Goal: Transaction & Acquisition: Purchase product/service

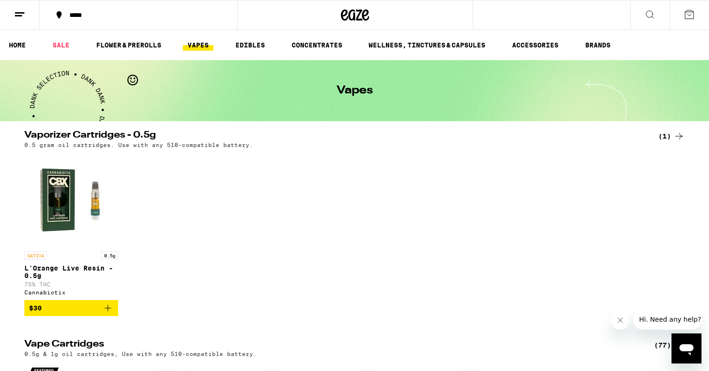
click at [284, 160] on div "SATIVA 0.5g L'Orange Live Resin - 0.5g 75% THC Cannabiotix $30" at bounding box center [355, 233] width 676 height 163
click at [196, 43] on link "VAPES" at bounding box center [198, 44] width 30 height 11
click at [197, 45] on link "VAPES" at bounding box center [198, 44] width 30 height 11
click at [17, 42] on link "HOME" at bounding box center [17, 44] width 26 height 11
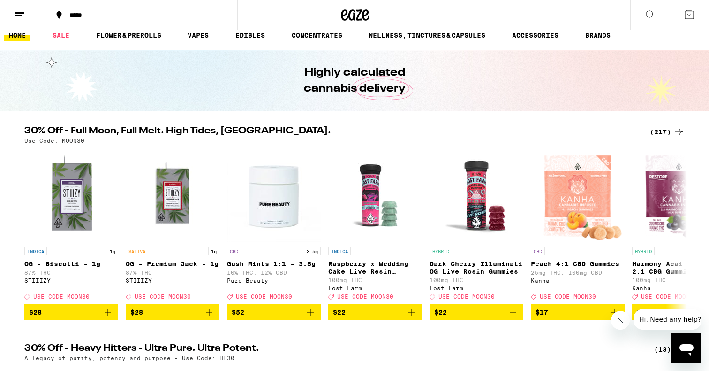
scroll to position [8, 0]
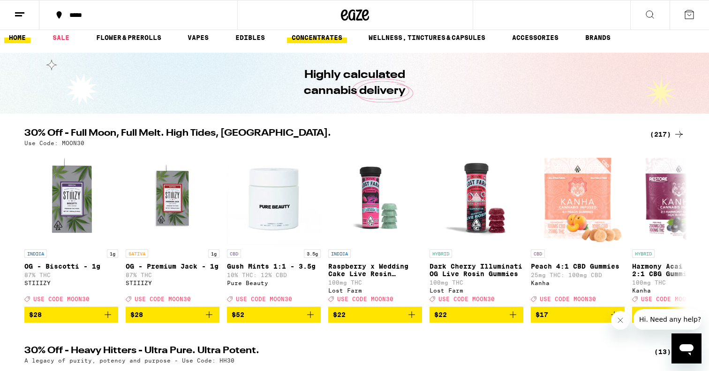
click at [318, 32] on link "CONCENTRATES" at bounding box center [317, 37] width 60 height 11
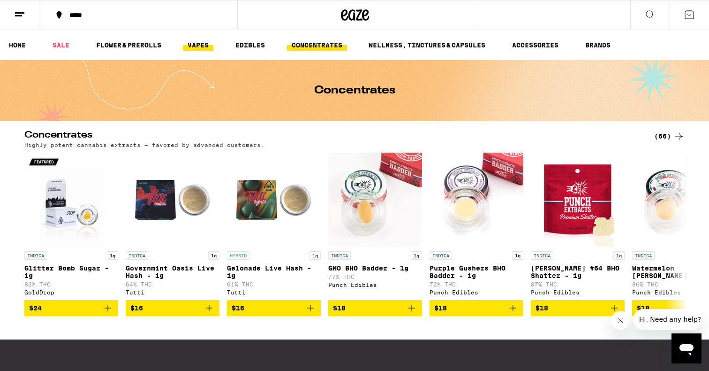
click at [210, 45] on link "VAPES" at bounding box center [198, 44] width 30 height 11
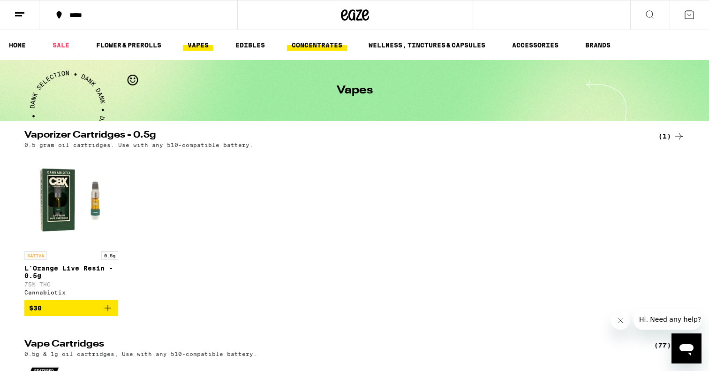
click at [312, 41] on link "CONCENTRATES" at bounding box center [317, 44] width 60 height 11
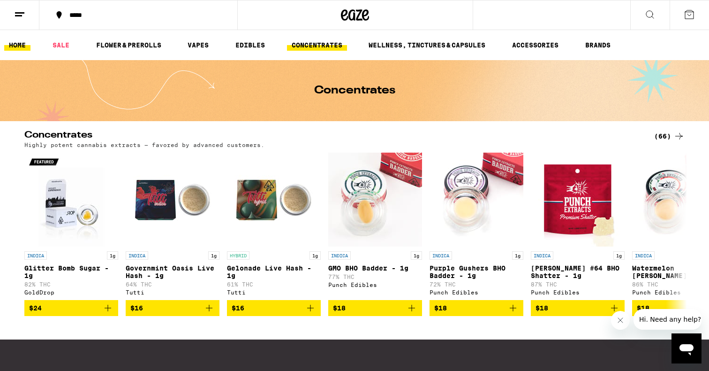
click at [20, 48] on link "HOME" at bounding box center [17, 44] width 26 height 11
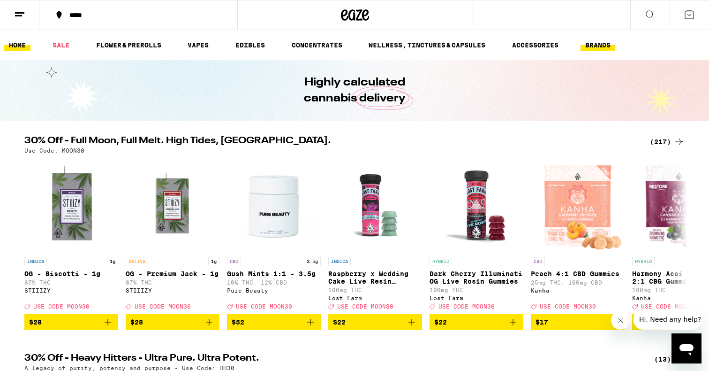
click at [595, 42] on link "BRANDS" at bounding box center [598, 44] width 35 height 11
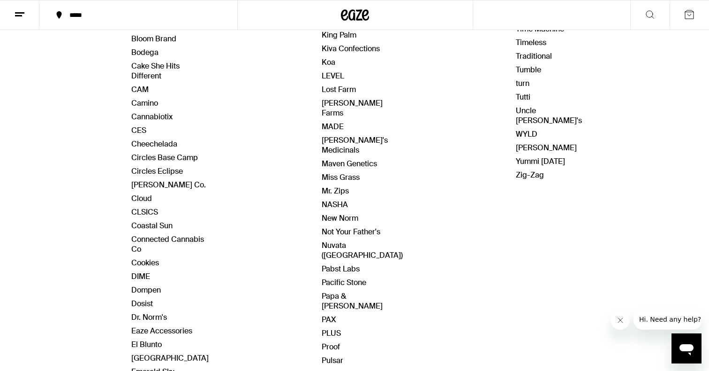
scroll to position [278, 0]
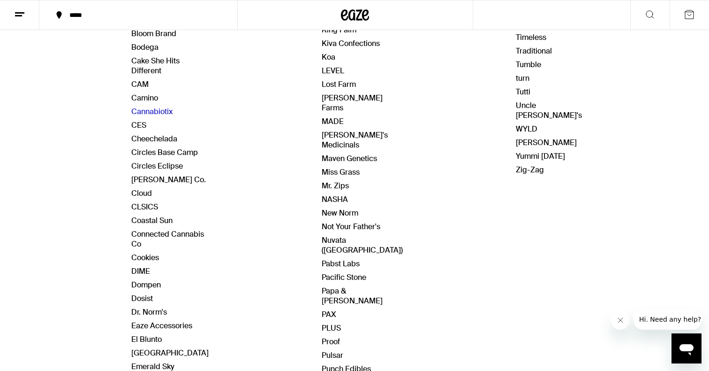
click at [159, 107] on link "Cannabiotix" at bounding box center [151, 112] width 41 height 10
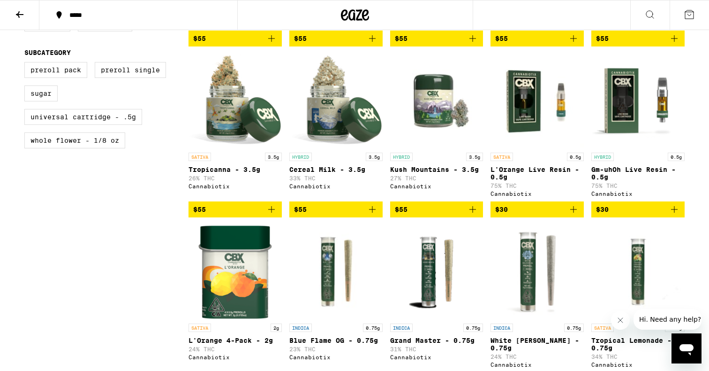
scroll to position [448, 0]
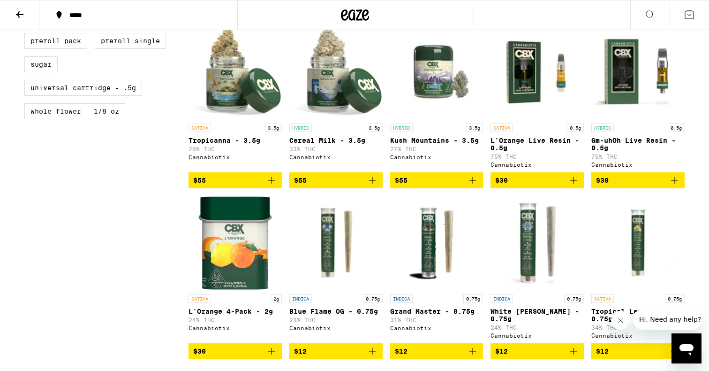
click at [650, 188] on button "$30" at bounding box center [638, 180] width 93 height 16
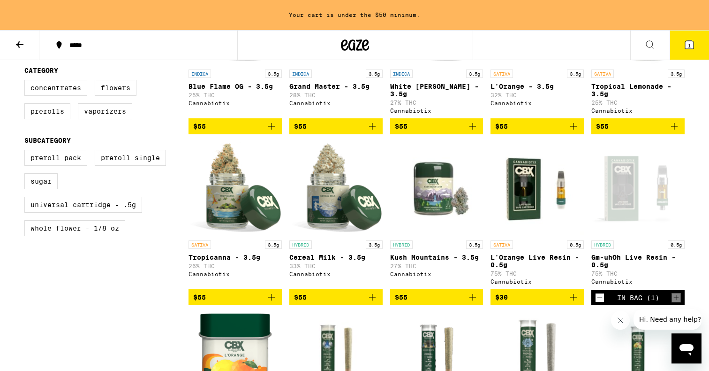
scroll to position [366, 0]
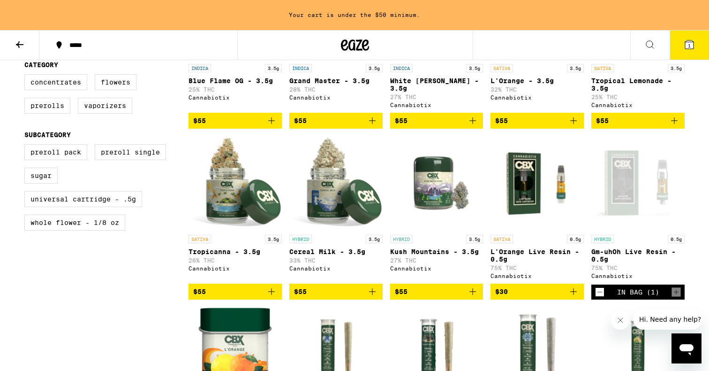
click at [366, 297] on span "$55" at bounding box center [336, 291] width 84 height 11
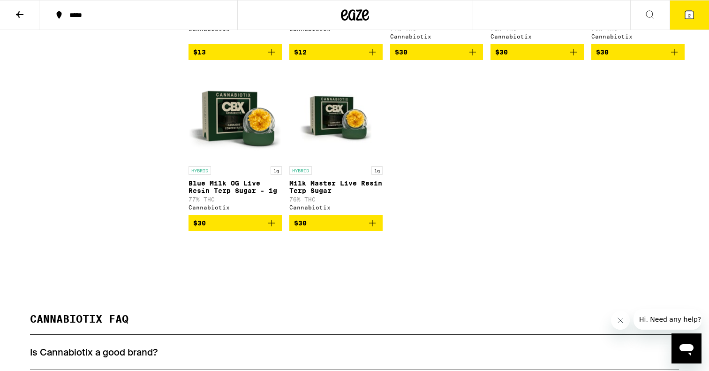
scroll to position [918, 0]
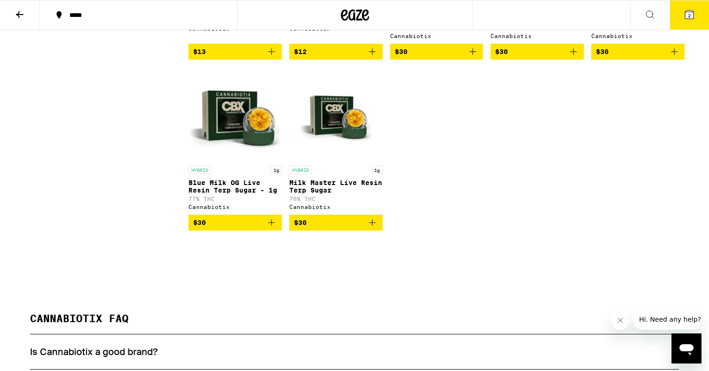
click at [696, 12] on button "2" at bounding box center [689, 14] width 39 height 29
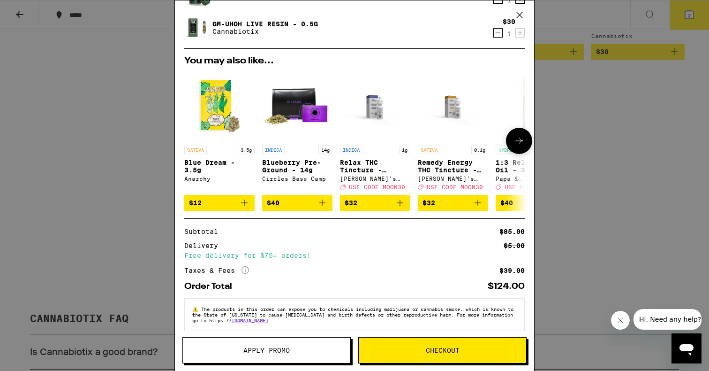
scroll to position [62, 0]
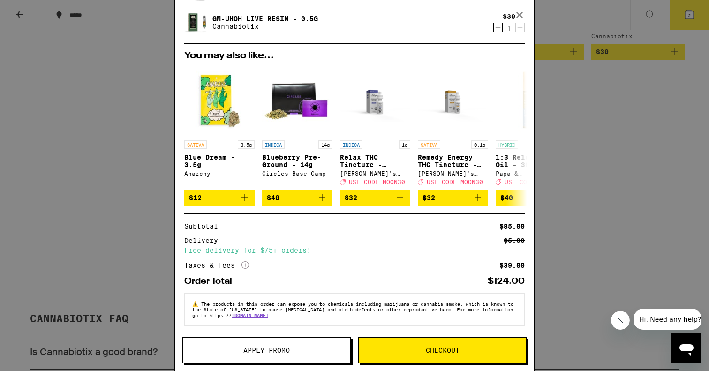
click at [244, 339] on button "Apply Promo" at bounding box center [267, 350] width 168 height 26
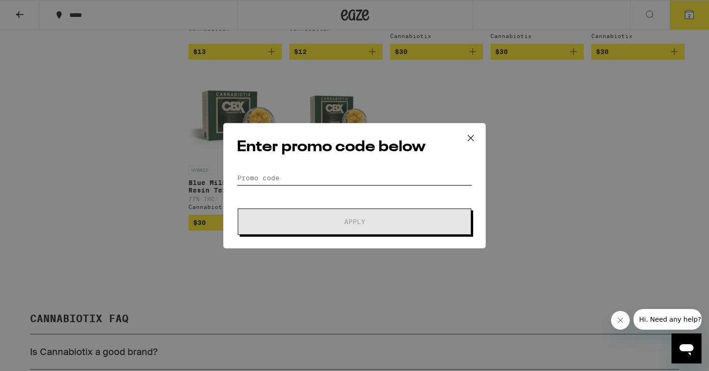
click at [309, 173] on input "Promo Code" at bounding box center [355, 178] width 236 height 14
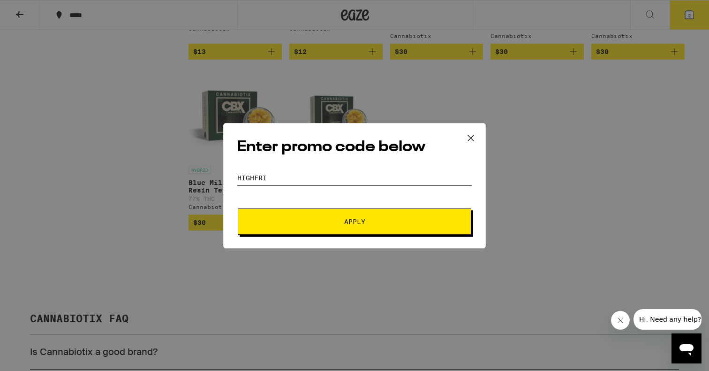
type input "HIGHFRI"
click at [376, 232] on button "Apply" at bounding box center [355, 221] width 234 height 26
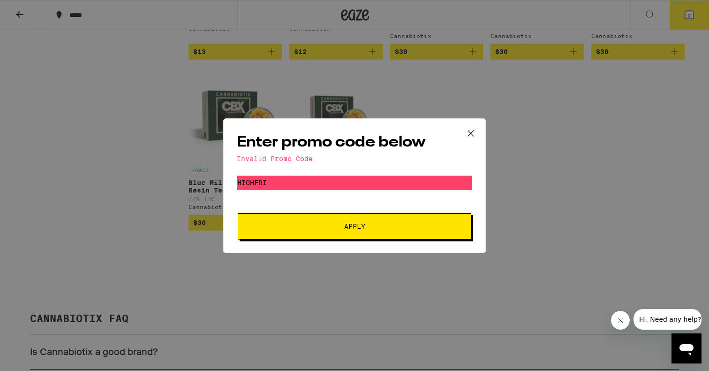
click at [477, 135] on icon at bounding box center [471, 133] width 14 height 14
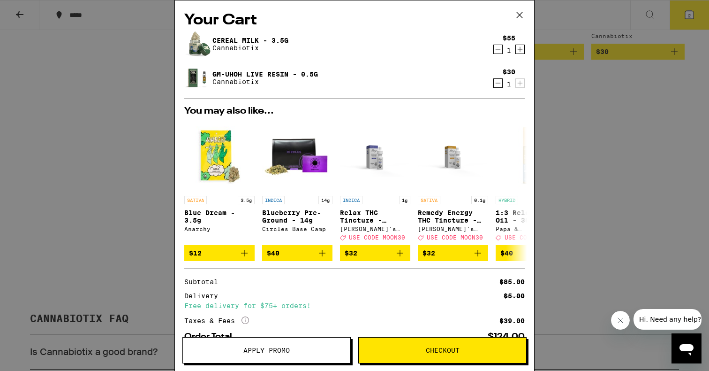
click at [523, 10] on icon at bounding box center [520, 15] width 14 height 14
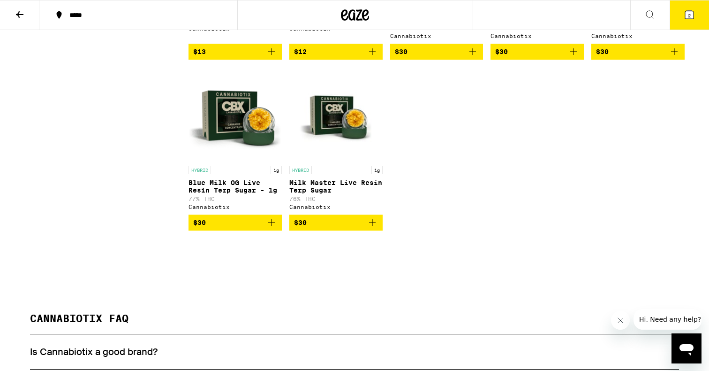
click at [688, 14] on span "2" at bounding box center [689, 16] width 3 height 6
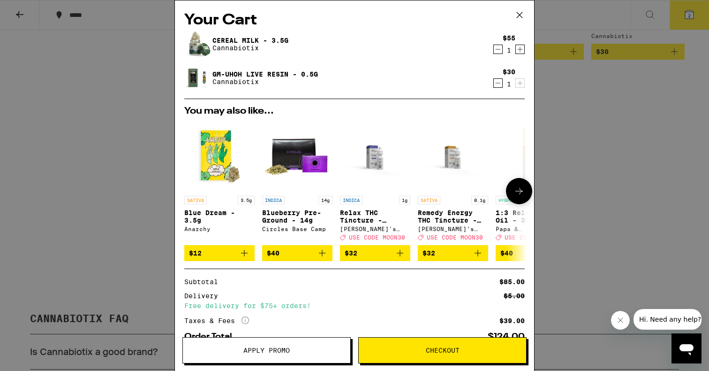
scroll to position [1, 0]
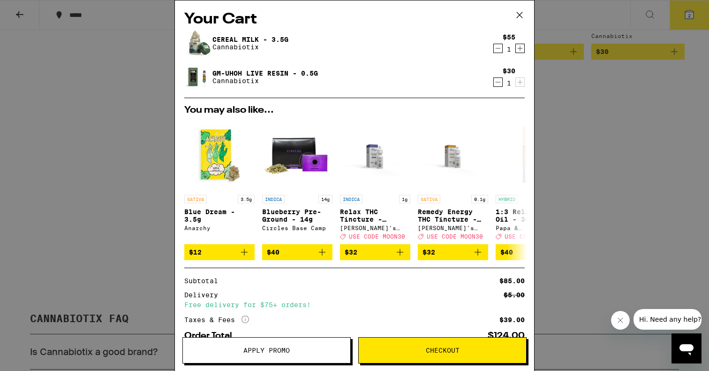
click at [517, 20] on icon at bounding box center [520, 15] width 14 height 14
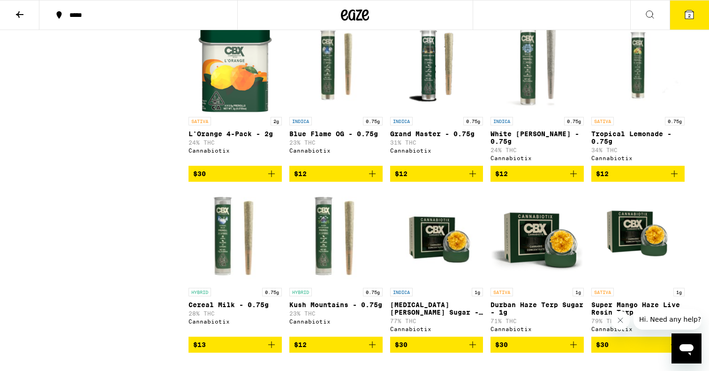
scroll to position [685, 0]
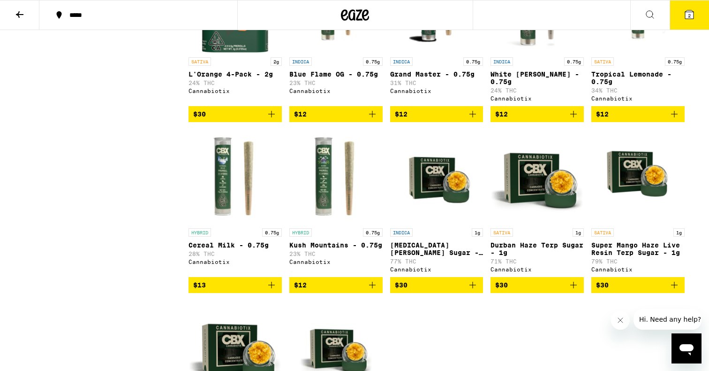
click at [695, 19] on button "2" at bounding box center [689, 14] width 39 height 29
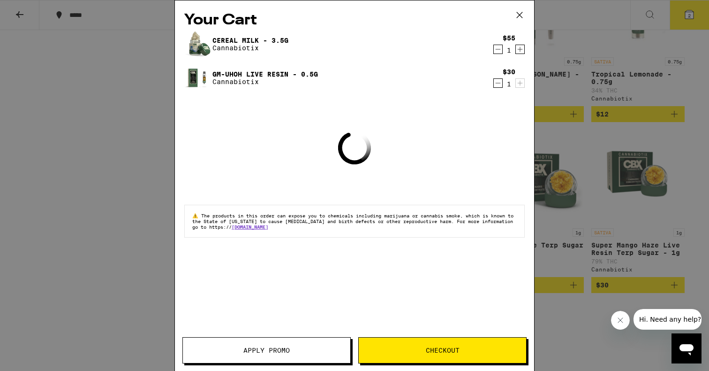
click at [311, 343] on button "Apply Promo" at bounding box center [267, 350] width 168 height 26
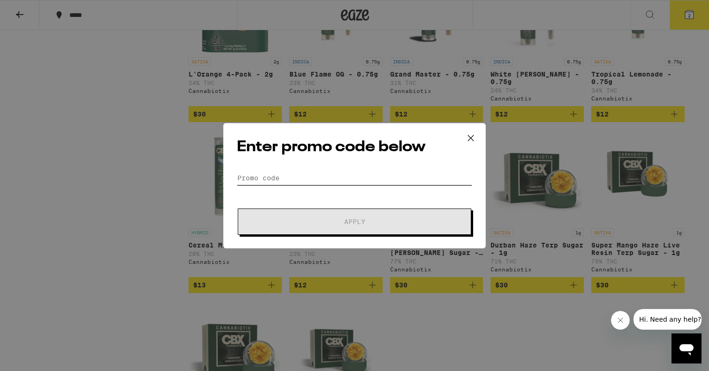
click at [359, 182] on input "Promo Code" at bounding box center [355, 178] width 236 height 14
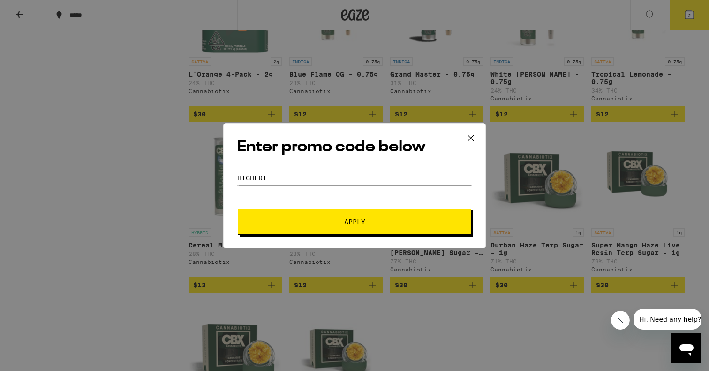
click at [326, 225] on button "Apply" at bounding box center [355, 221] width 234 height 26
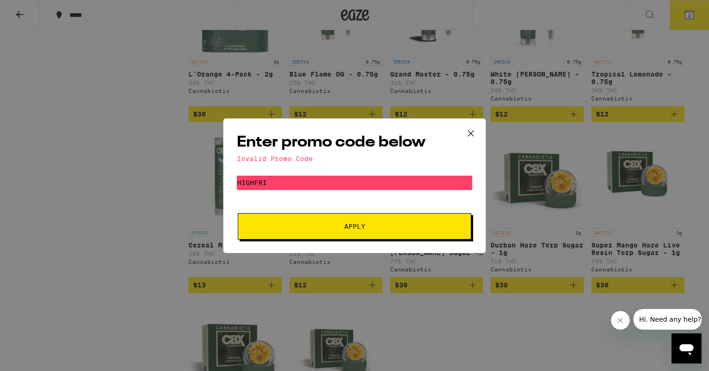
click at [367, 192] on form "Promo Code HIGHFRI Apply" at bounding box center [355, 207] width 236 height 64
click at [335, 183] on input "HIGHFRI" at bounding box center [355, 182] width 236 height 14
type input "HIGHFRIDAY"
click at [321, 222] on button "Apply" at bounding box center [355, 226] width 234 height 26
click at [468, 131] on icon at bounding box center [471, 133] width 14 height 14
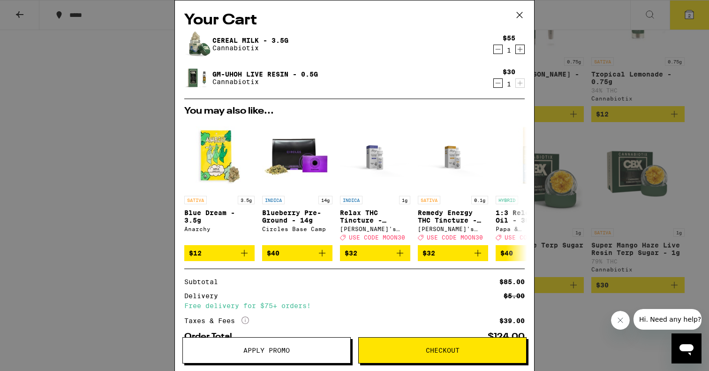
click at [524, 10] on icon at bounding box center [520, 15] width 14 height 14
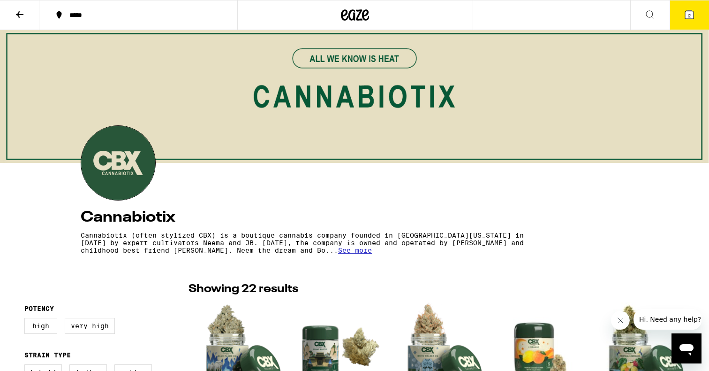
click at [15, 10] on icon at bounding box center [19, 14] width 11 height 11
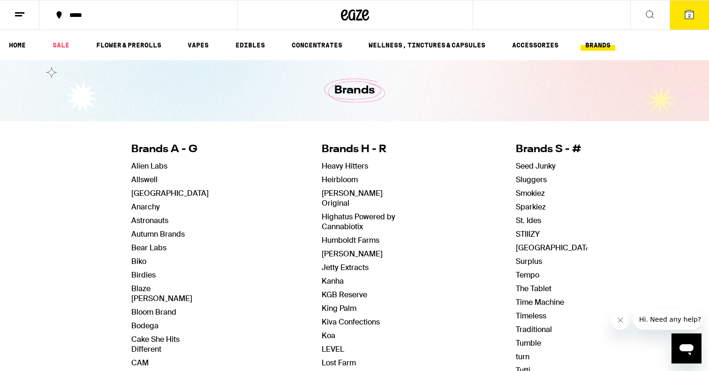
click at [15, 50] on link "HOME" at bounding box center [17, 44] width 26 height 11
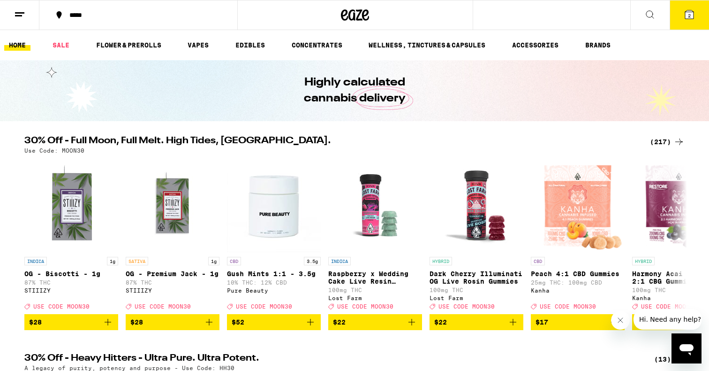
click at [349, 137] on h2 "30% Off - Full Moon, Full Melt. High Tides, [GEOGRAPHIC_DATA]." at bounding box center [331, 141] width 615 height 11
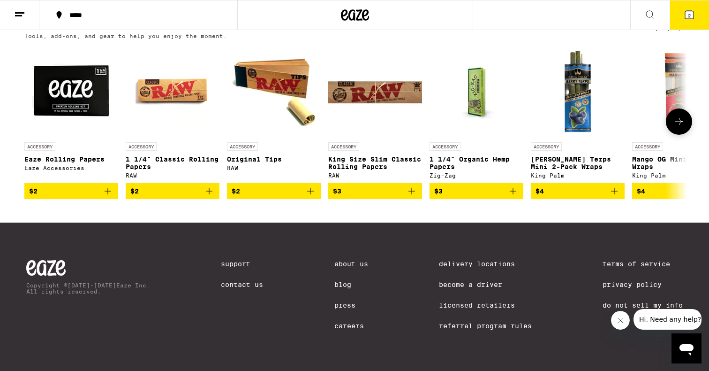
scroll to position [3774, 0]
